Goal: Check status: Check status

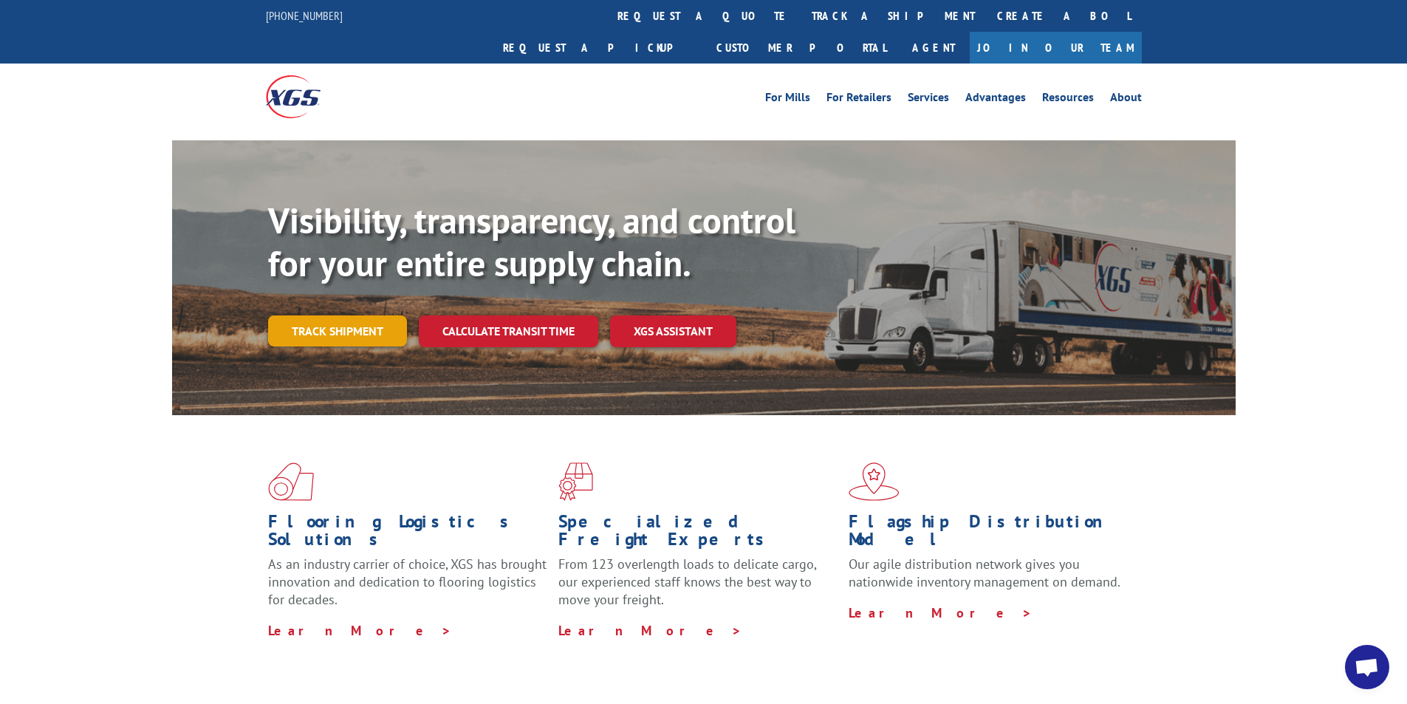
click at [344, 315] on link "Track shipment" at bounding box center [337, 330] width 139 height 31
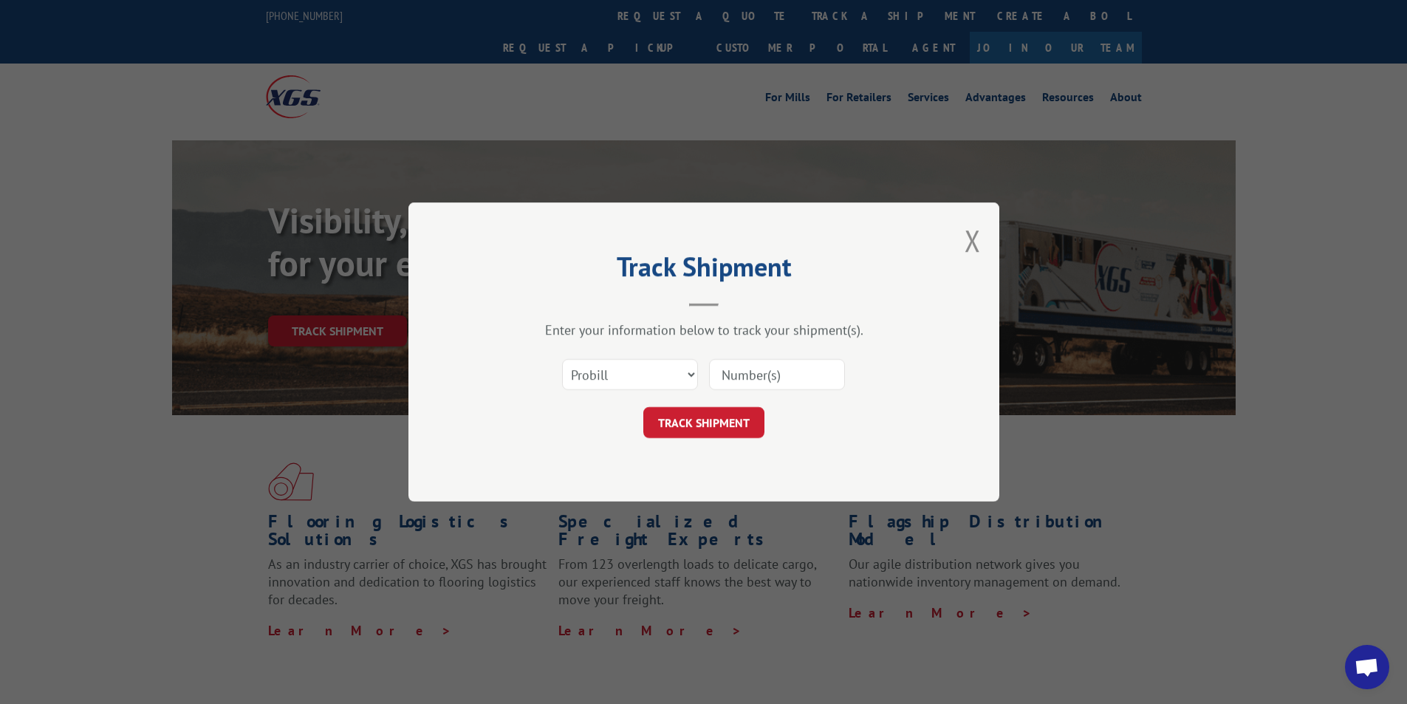
click at [787, 372] on input at bounding box center [777, 374] width 136 height 31
paste input "2851385"
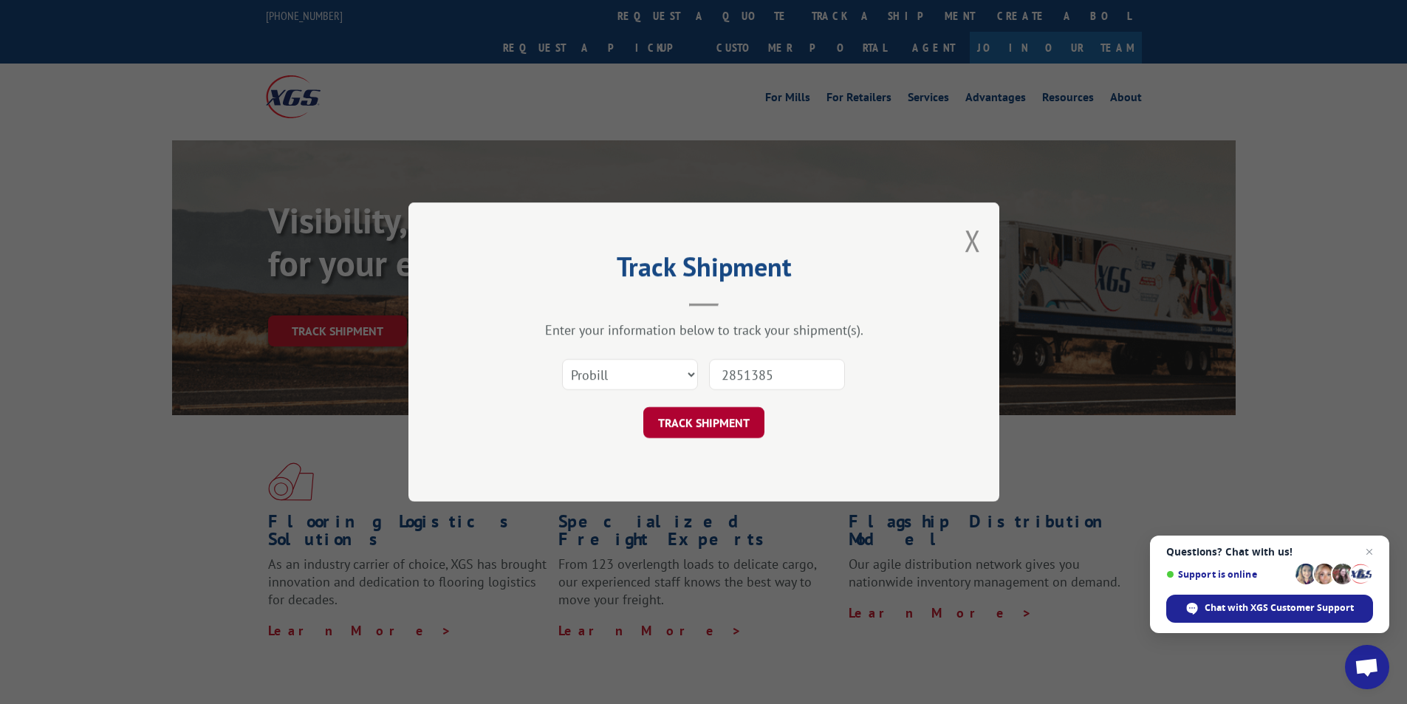
type input "2851385"
click at [724, 419] on button "TRACK SHIPMENT" at bounding box center [703, 422] width 121 height 31
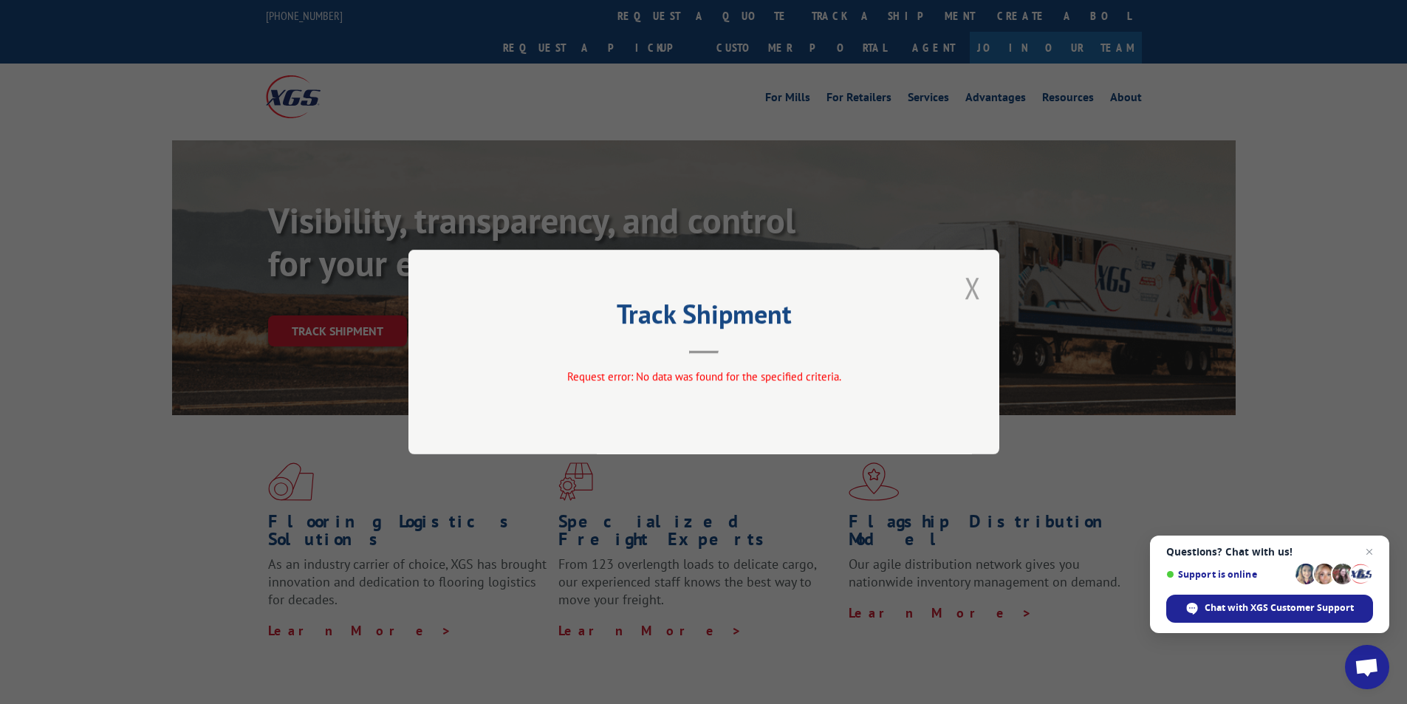
click at [966, 295] on button "Close modal" at bounding box center [973, 287] width 16 height 39
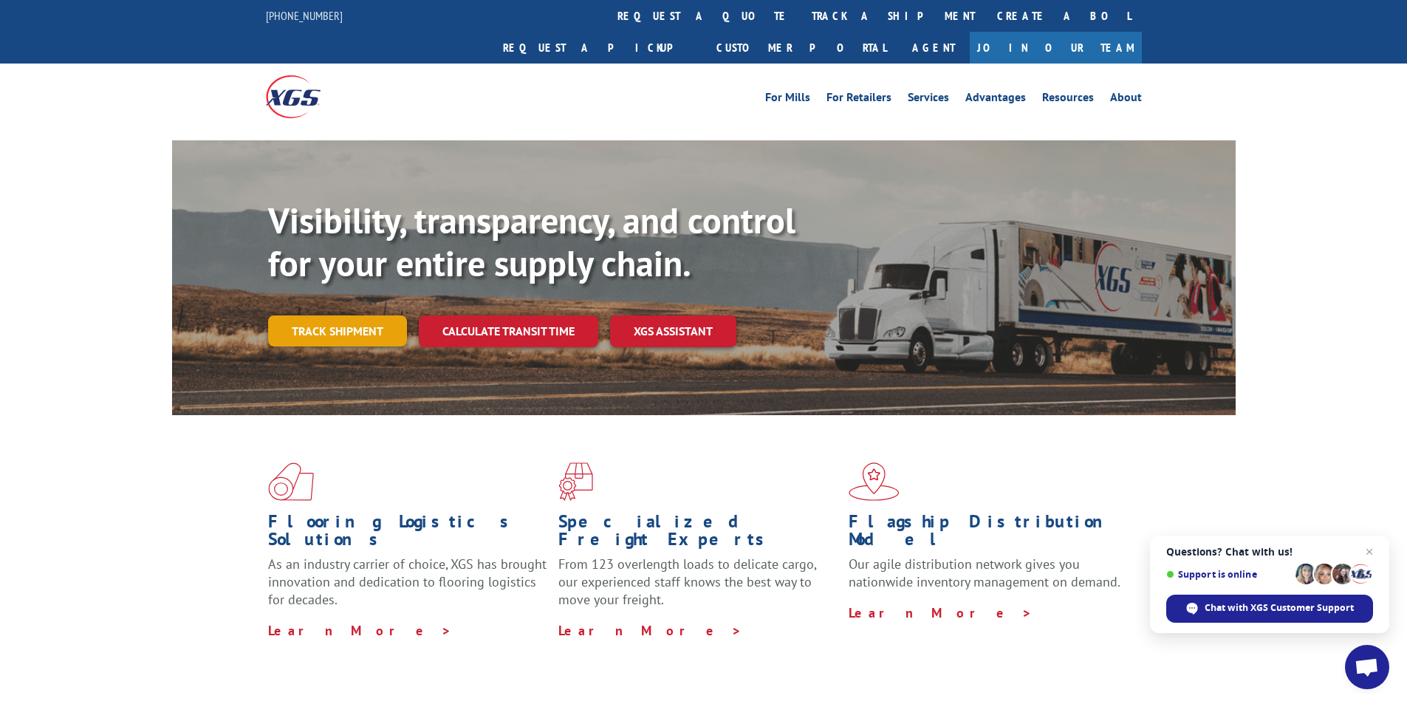
click at [357, 315] on link "Track shipment" at bounding box center [337, 330] width 139 height 31
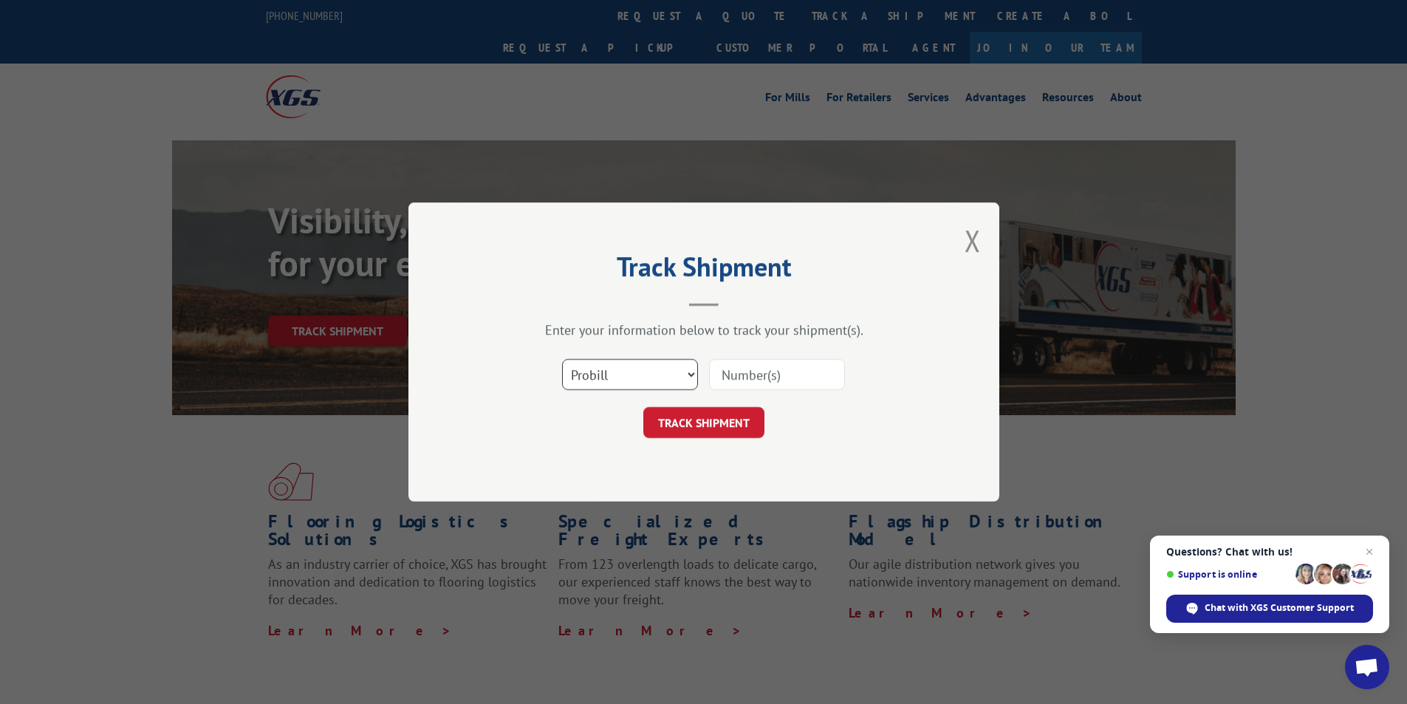
click at [657, 375] on select "Select category... Probill BOL PO" at bounding box center [630, 374] width 136 height 31
click at [562, 359] on select "Select category... Probill BOL PO" at bounding box center [630, 374] width 136 height 31
click at [619, 366] on select "Select category... Probill BOL PO" at bounding box center [630, 374] width 136 height 31
select select "bol"
click at [562, 359] on select "Select category... Probill BOL PO" at bounding box center [630, 374] width 136 height 31
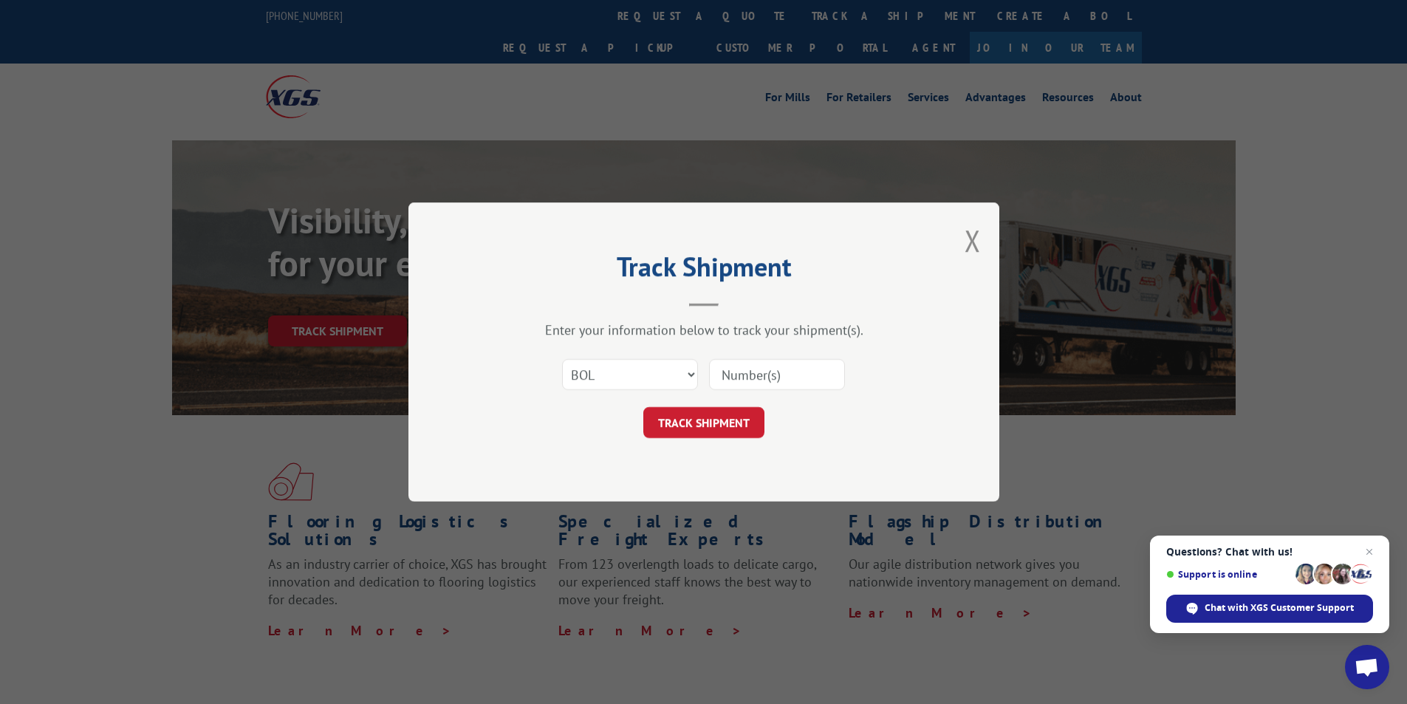
click at [789, 366] on input at bounding box center [777, 374] width 136 height 31
paste input "2851385"
type input "2851385"
click button "TRACK SHIPMENT" at bounding box center [703, 422] width 121 height 31
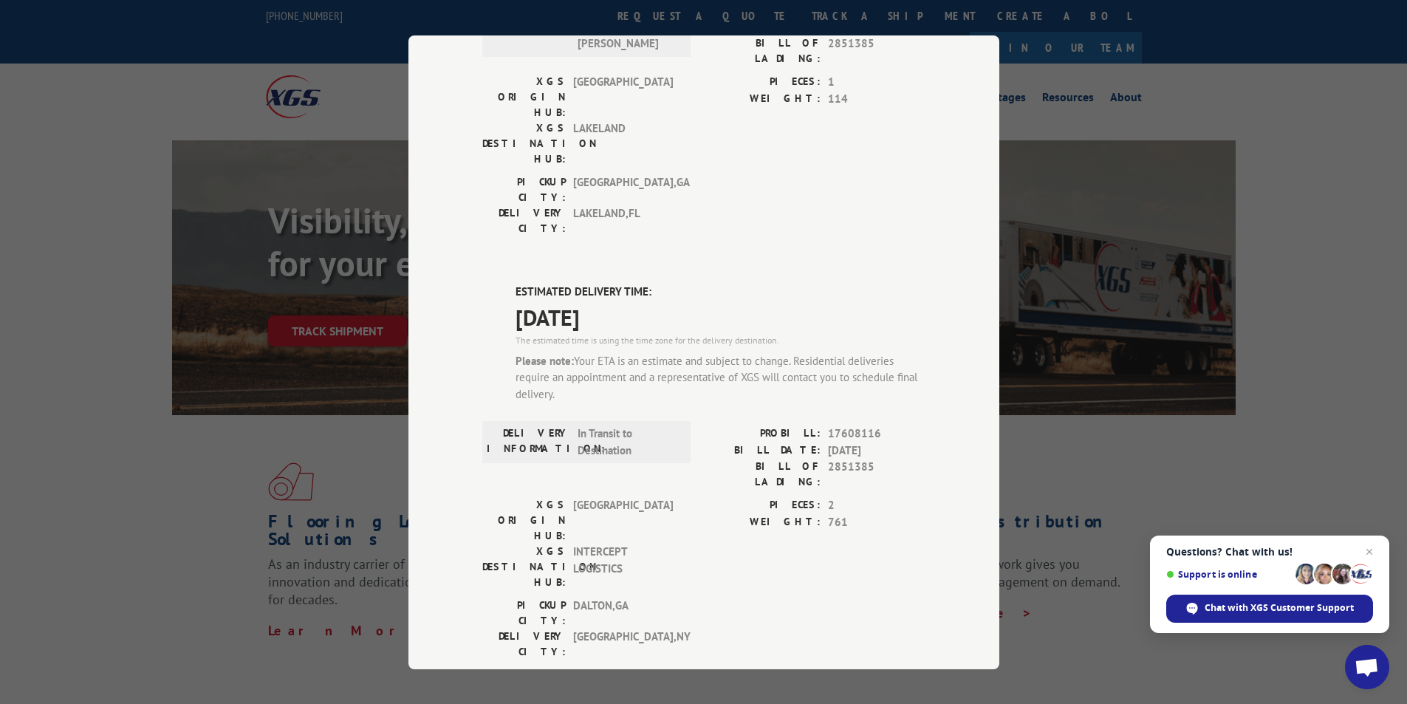
scroll to position [436, 0]
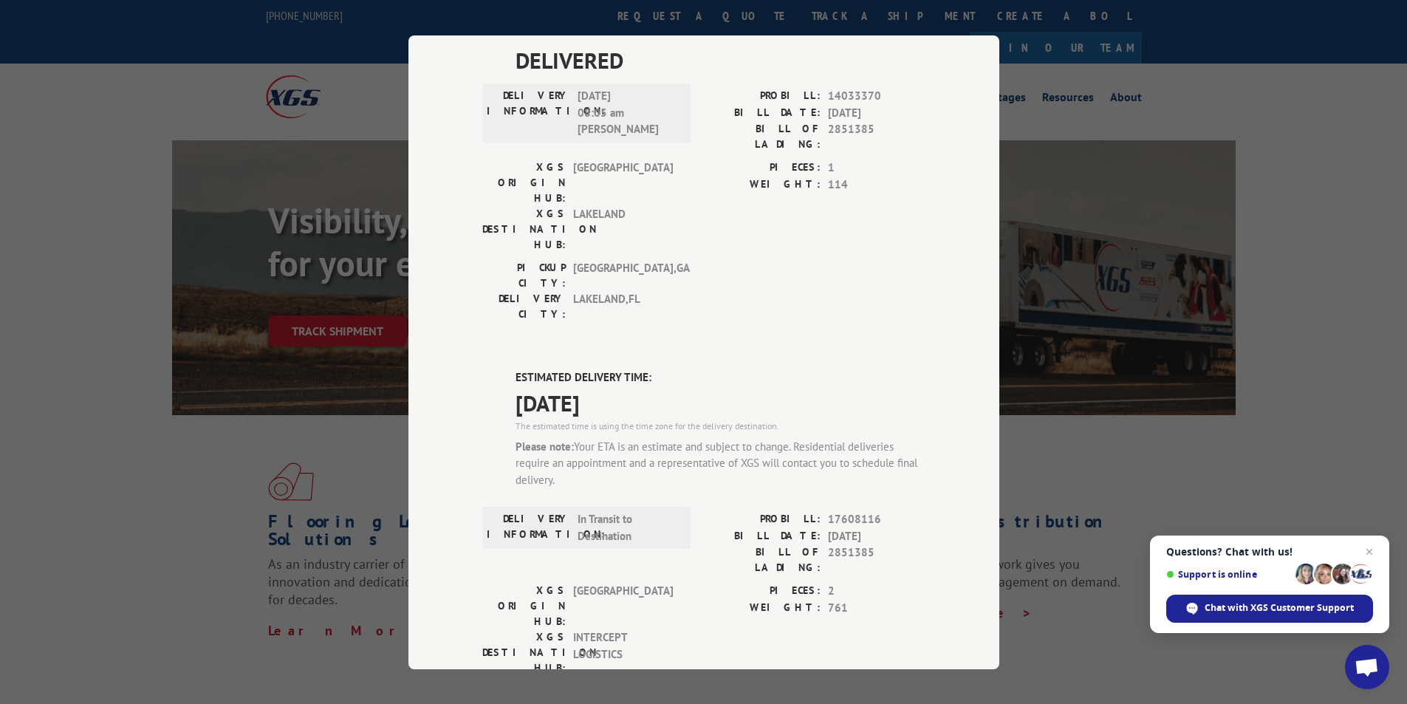
click at [1027, 87] on div "Track Shipment DELIVERED DELIVERY INFORMATION: [DATE] 07:00 am DROP TRAILER PRO…" at bounding box center [703, 352] width 1407 height 704
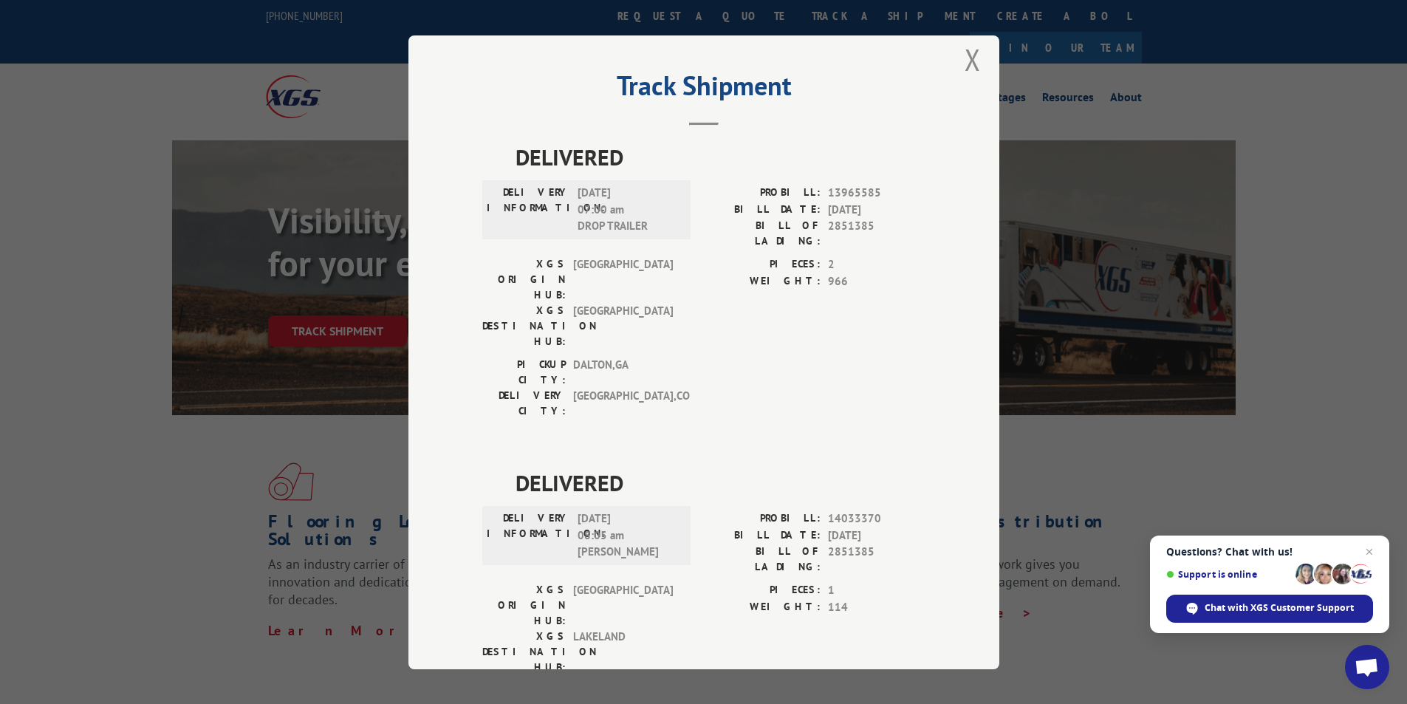
scroll to position [0, 0]
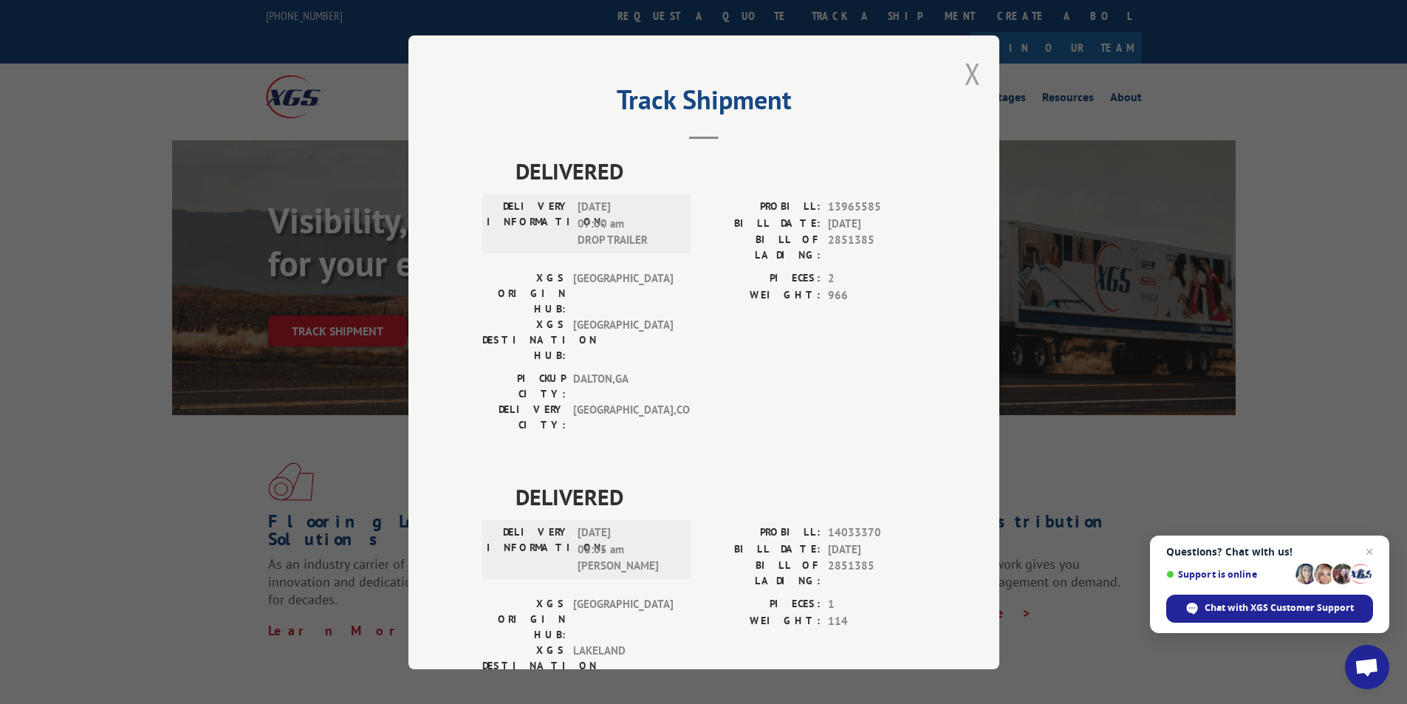
click at [965, 75] on button "Close modal" at bounding box center [973, 73] width 16 height 39
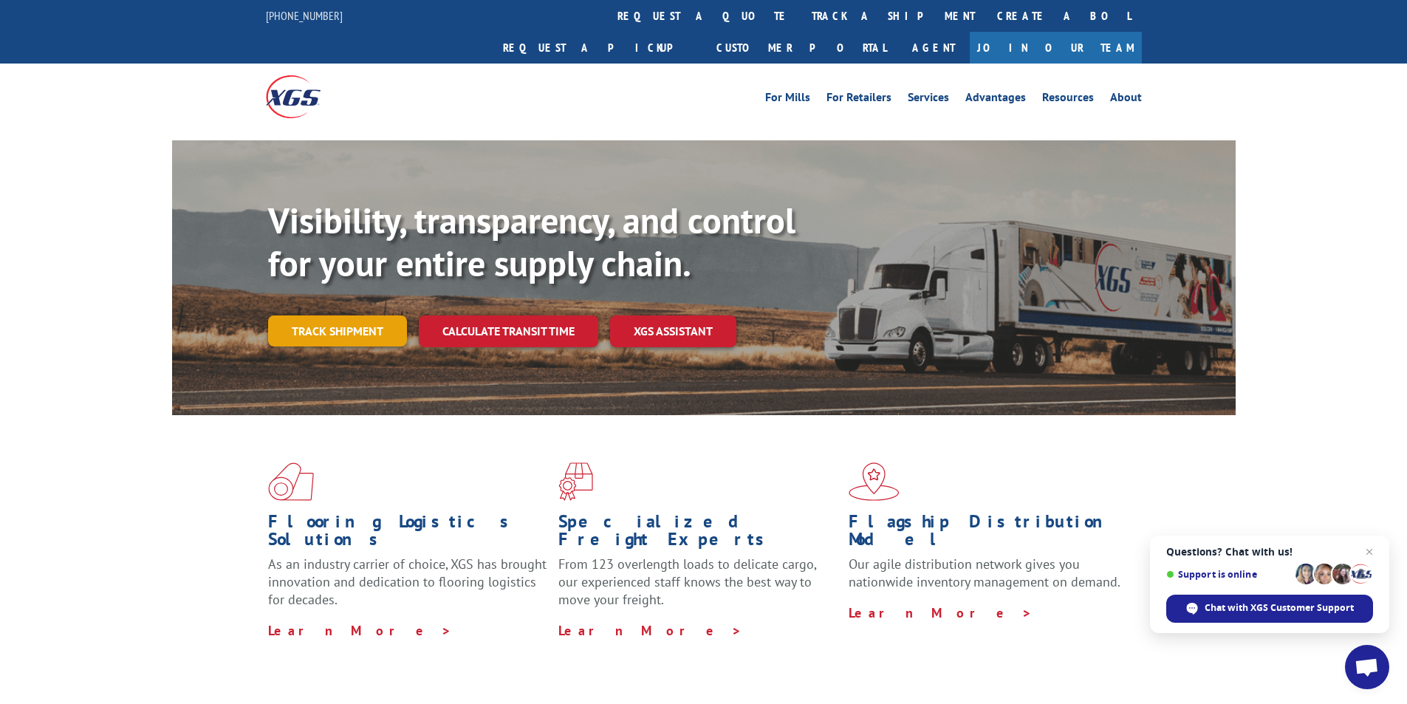
click at [349, 315] on link "Track shipment" at bounding box center [337, 330] width 139 height 31
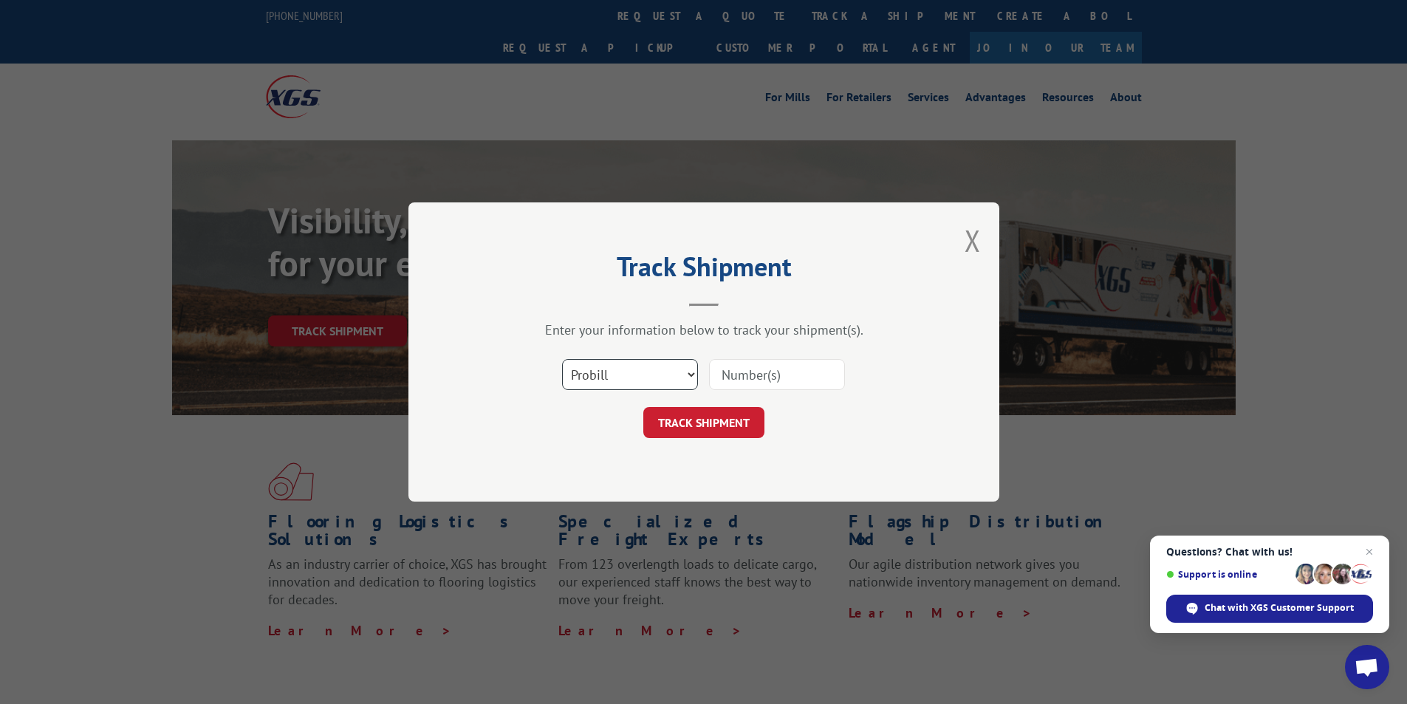
drag, startPoint x: 643, startPoint y: 375, endPoint x: 638, endPoint y: 384, distance: 10.3
click at [643, 375] on select "Select category... Probill BOL PO" at bounding box center [630, 374] width 136 height 31
select select "po"
click at [562, 359] on select "Select category... Probill BOL PO" at bounding box center [630, 374] width 136 height 31
click at [808, 371] on input at bounding box center [777, 374] width 136 height 31
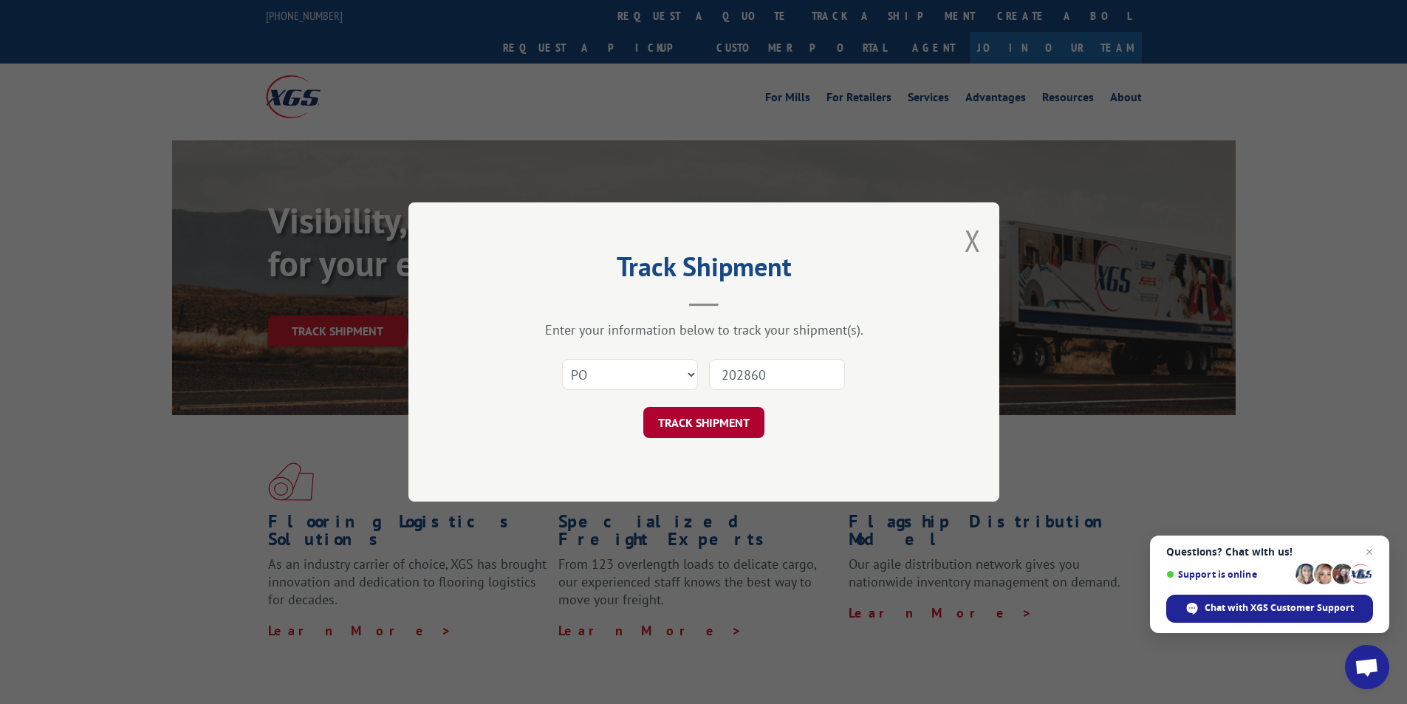
type input "202860"
click at [659, 430] on button "TRACK SHIPMENT" at bounding box center [703, 422] width 121 height 31
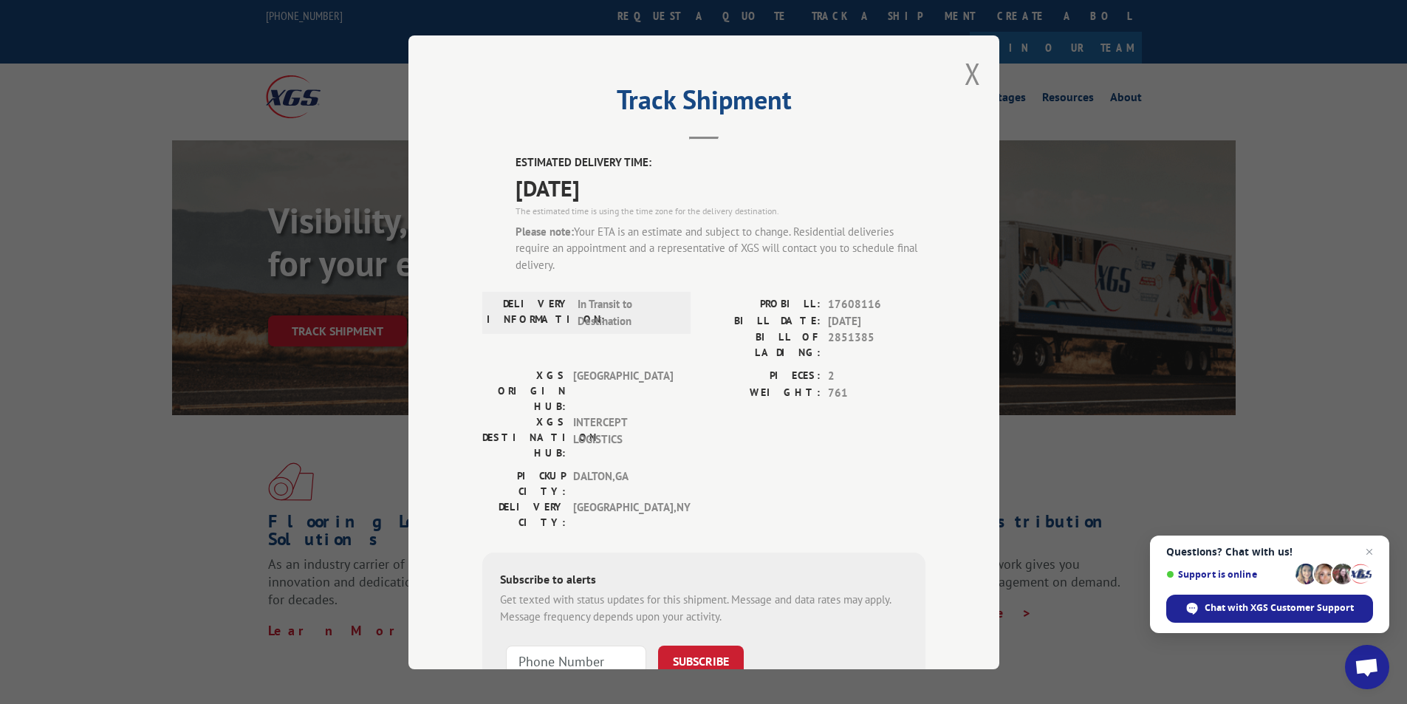
click at [1310, 82] on div "Track Shipment ESTIMATED DELIVERY TIME: [DATE] The estimated time is using the …" at bounding box center [703, 352] width 1407 height 704
